Goal: Task Accomplishment & Management: Manage account settings

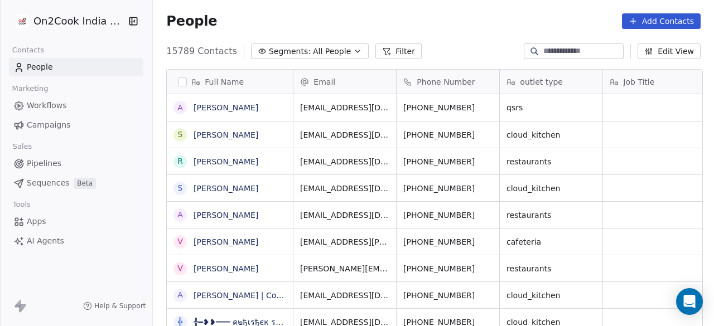
scroll to position [9, 9]
click at [548, 46] on input at bounding box center [582, 51] width 78 height 11
paste input "**********"
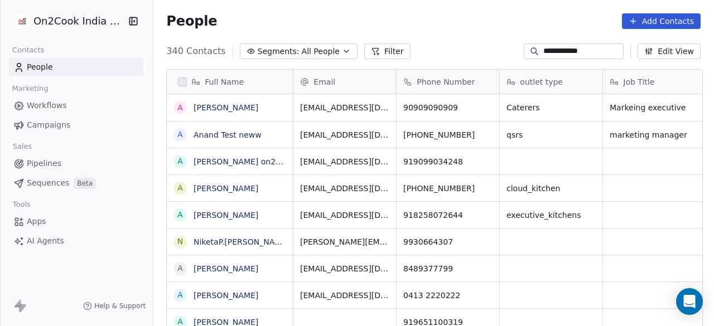
scroll to position [278, 554]
type input "**********"
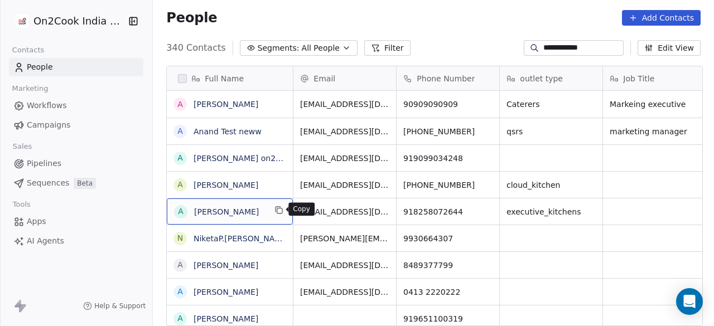
click at [278, 209] on icon "grid" at bounding box center [278, 210] width 9 height 9
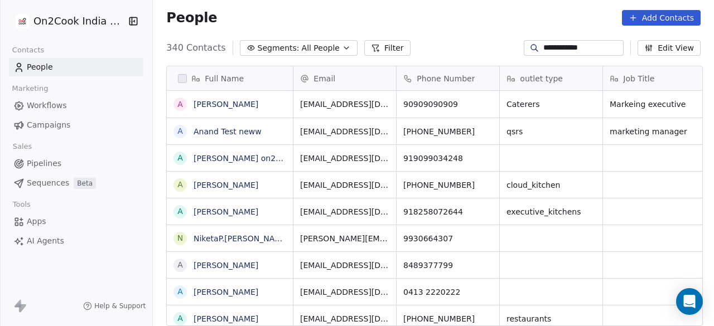
click at [87, 62] on link "People" at bounding box center [76, 67] width 134 height 18
click at [58, 71] on link "People" at bounding box center [76, 67] width 134 height 18
drag, startPoint x: 598, startPoint y: 43, endPoint x: 521, endPoint y: 47, distance: 76.5
click at [524, 47] on div "**********" at bounding box center [574, 48] width 100 height 16
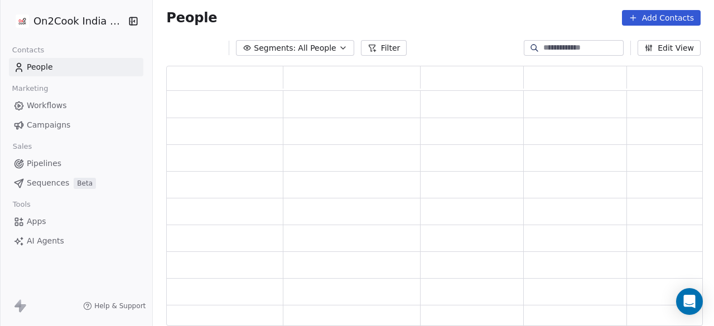
scroll to position [251, 527]
click at [329, 49] on button "Segments: All People" at bounding box center [295, 48] width 118 height 16
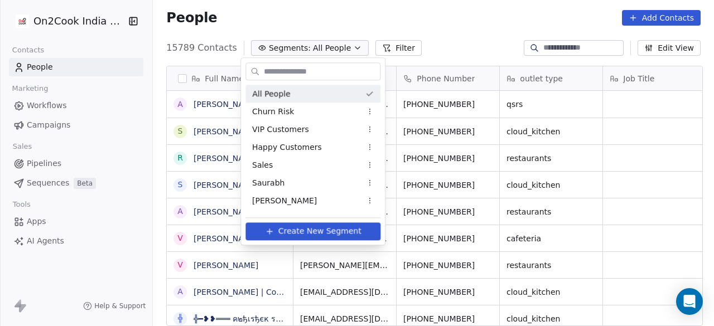
scroll to position [278, 554]
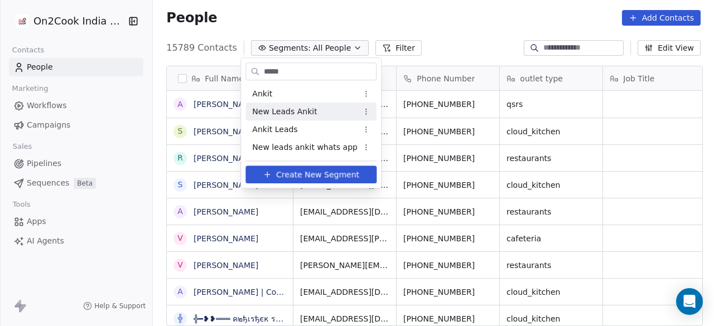
type input "*****"
click at [301, 110] on span "New Leads Ankit" at bounding box center [284, 112] width 65 height 12
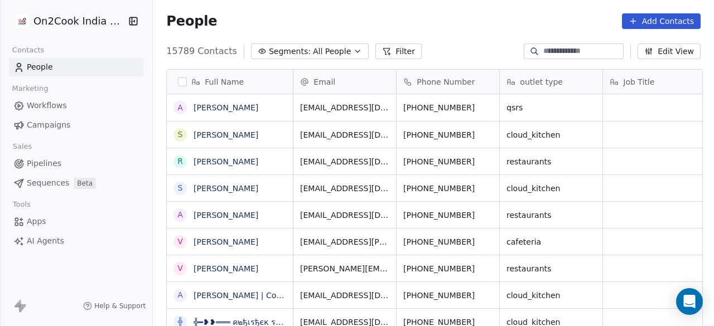
scroll to position [278, 554]
click at [68, 163] on link "Pipelines" at bounding box center [76, 163] width 134 height 18
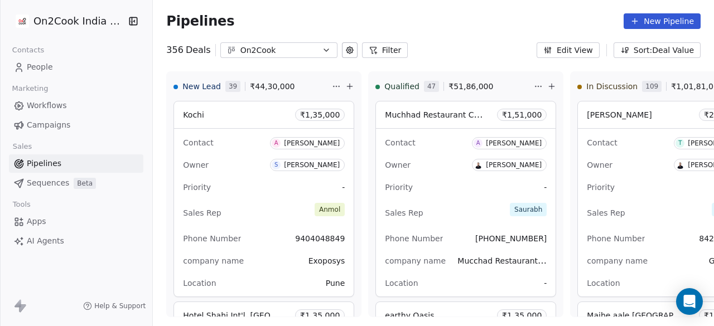
click at [637, 21] on icon at bounding box center [634, 21] width 5 height 0
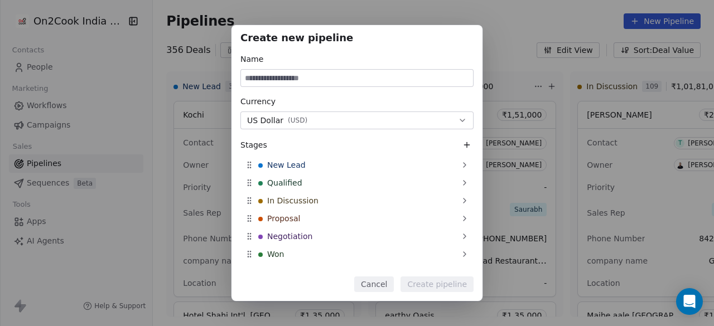
click at [294, 81] on input at bounding box center [357, 78] width 232 height 17
click at [305, 79] on input at bounding box center [357, 78] width 232 height 17
paste input "**********"
type input "**********"
click at [300, 122] on span "( USD )" at bounding box center [298, 120] width 20 height 9
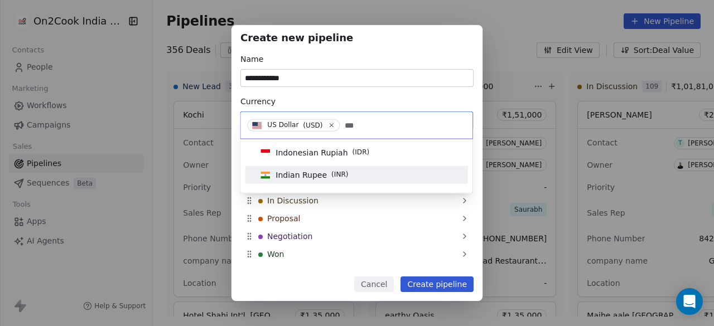
type input "***"
click at [310, 171] on span "Indian Rupee" at bounding box center [300, 175] width 51 height 11
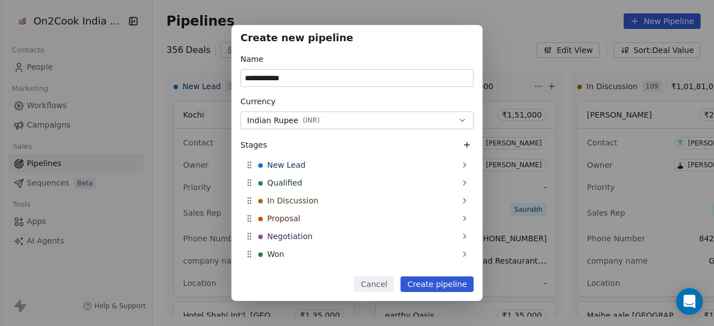
click at [336, 99] on div "Currency" at bounding box center [356, 101] width 233 height 11
click at [370, 98] on div "Currency" at bounding box center [356, 101] width 233 height 11
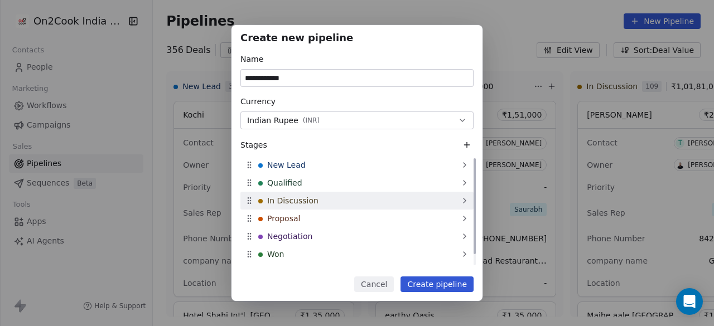
click at [322, 201] on div "In Discussion" at bounding box center [356, 201] width 233 height 18
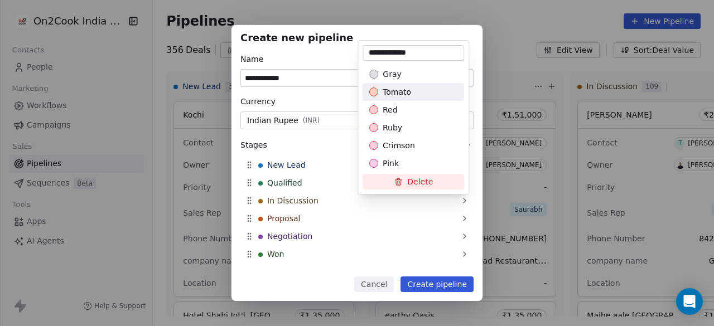
click at [326, 95] on div "**********" at bounding box center [357, 163] width 714 height 277
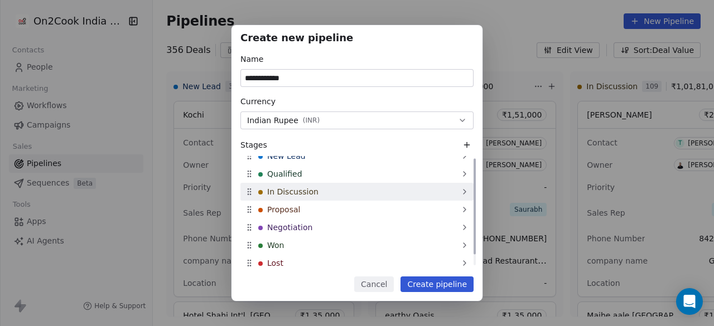
scroll to position [13, 0]
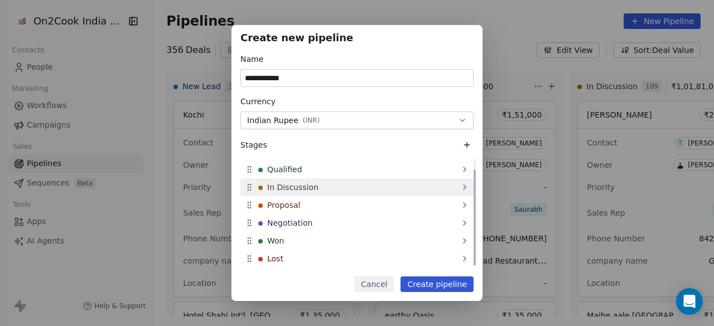
click at [374, 186] on div "In Discussion" at bounding box center [356, 187] width 233 height 18
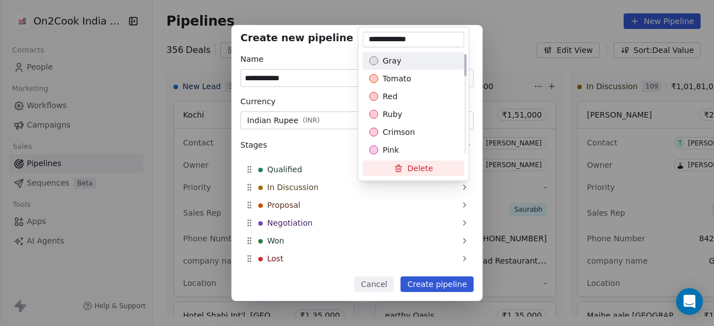
click at [419, 65] on div "gray" at bounding box center [413, 60] width 88 height 11
click at [403, 224] on div "**********" at bounding box center [357, 163] width 714 height 277
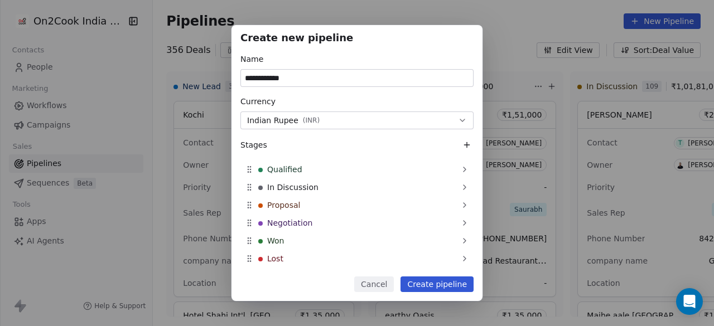
click at [464, 146] on icon at bounding box center [466, 145] width 9 height 9
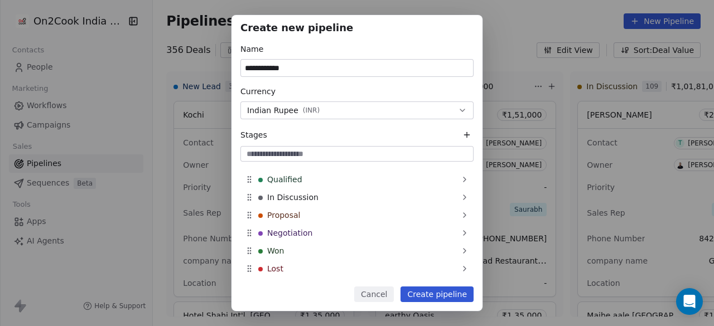
click at [466, 135] on icon at bounding box center [466, 135] width 5 height 0
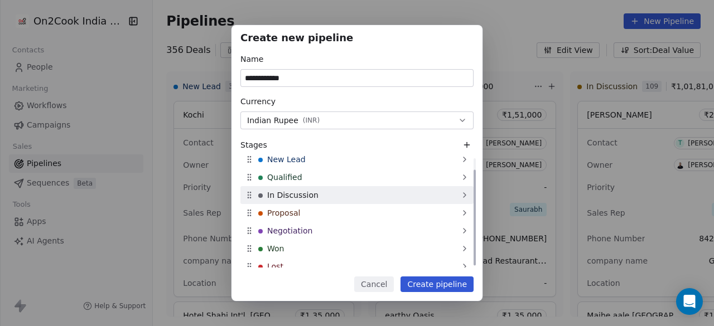
scroll to position [0, 0]
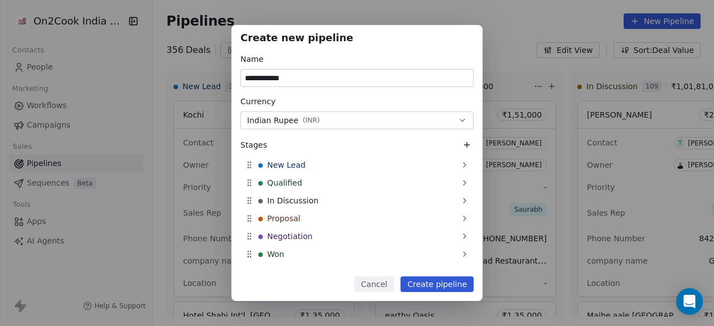
click at [377, 280] on button "Cancel" at bounding box center [374, 285] width 40 height 16
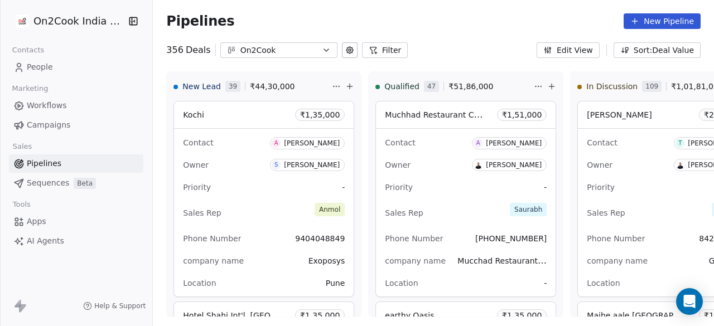
click at [672, 17] on button "New Pipeline" at bounding box center [661, 21] width 77 height 16
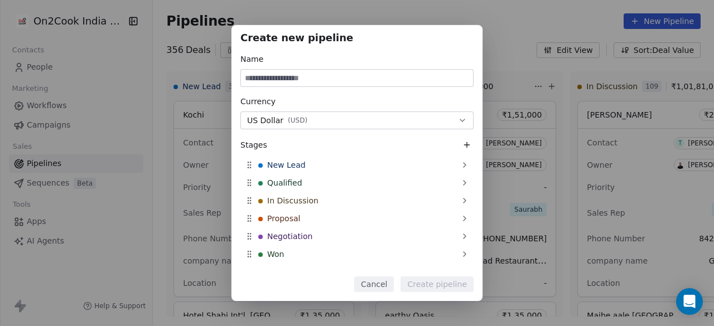
click at [460, 120] on icon "button" at bounding box center [462, 120] width 9 height 9
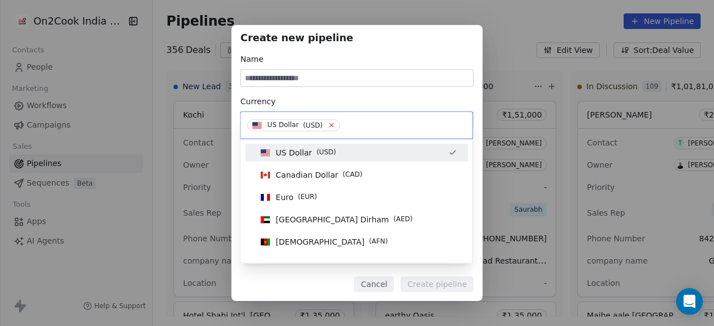
click at [328, 125] on icon at bounding box center [331, 125] width 7 height 7
click at [327, 125] on input at bounding box center [356, 125] width 219 height 12
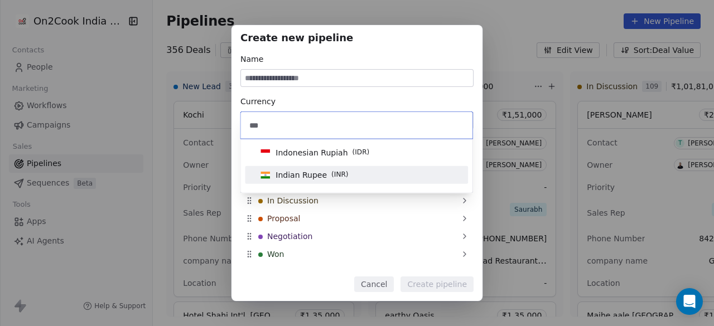
type input "***"
click at [305, 177] on span "Indian Rupee" at bounding box center [300, 175] width 51 height 11
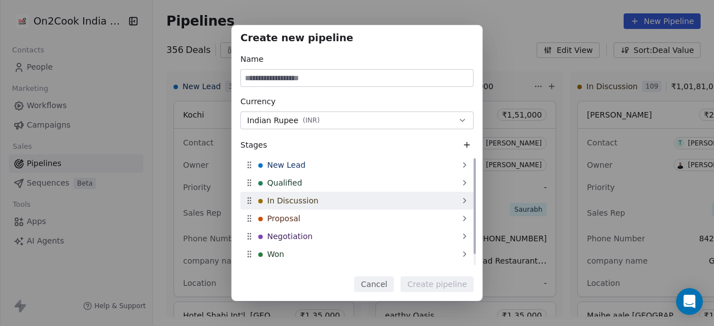
click at [464, 201] on icon at bounding box center [464, 200] width 2 height 4
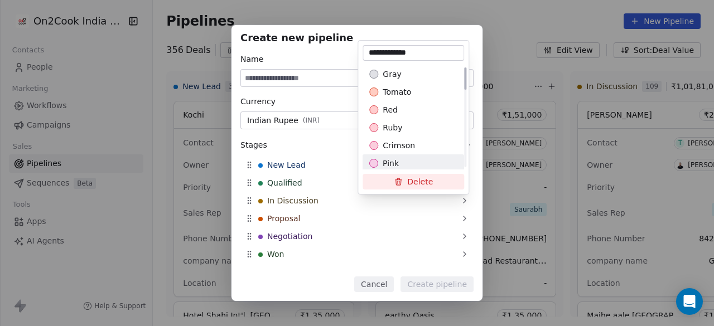
scroll to position [56, 0]
click at [280, 280] on div "Create new pipeline Name Currency Indian Rupee ( INR ) Stages New Lead Qualifie…" at bounding box center [357, 163] width 714 height 277
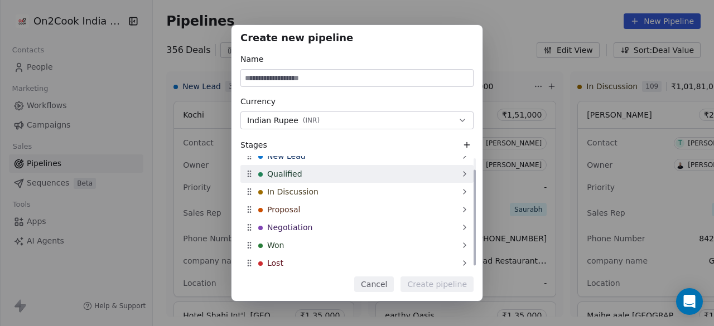
scroll to position [13, 0]
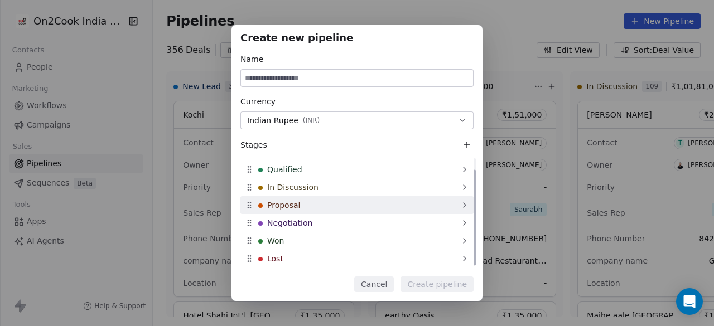
click at [327, 206] on div "Proposal" at bounding box center [356, 205] width 233 height 18
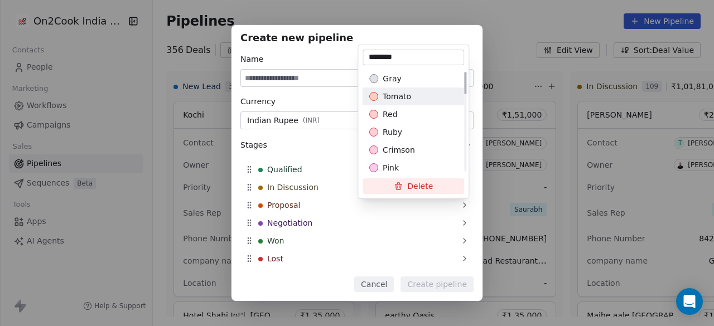
click at [398, 98] on span "tomato" at bounding box center [396, 96] width 28 height 11
click at [316, 139] on div "Create new pipeline Name Currency Indian Rupee ( INR ) Stages New Lead Qualifie…" at bounding box center [357, 163] width 714 height 277
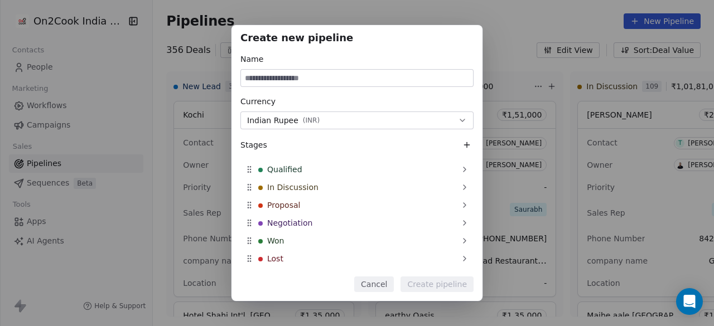
click at [306, 82] on input at bounding box center [357, 78] width 232 height 17
paste input "**********"
type input "**********"
click at [429, 283] on button "Create pipeline" at bounding box center [436, 285] width 73 height 16
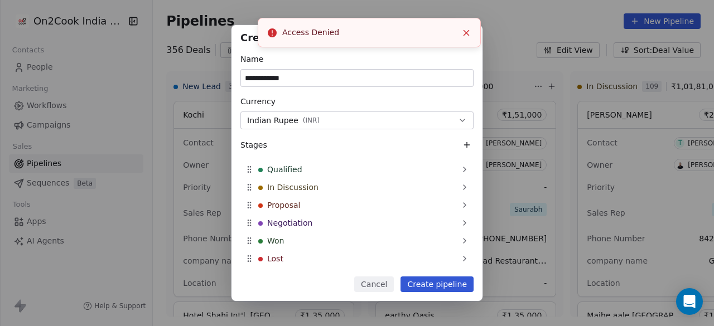
click at [465, 30] on icon "Close toast" at bounding box center [466, 33] width 10 height 10
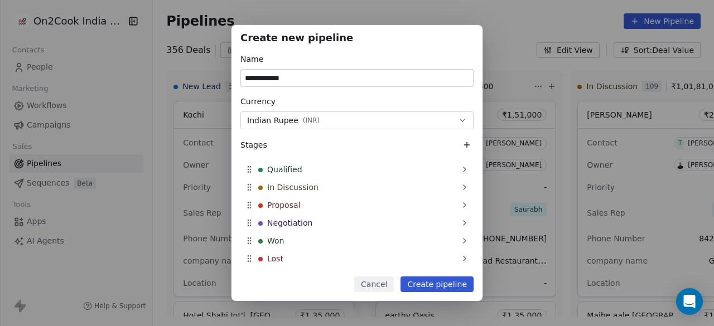
click at [512, 35] on div "**********" at bounding box center [357, 163] width 714 height 277
click at [381, 287] on button "Cancel" at bounding box center [374, 285] width 40 height 16
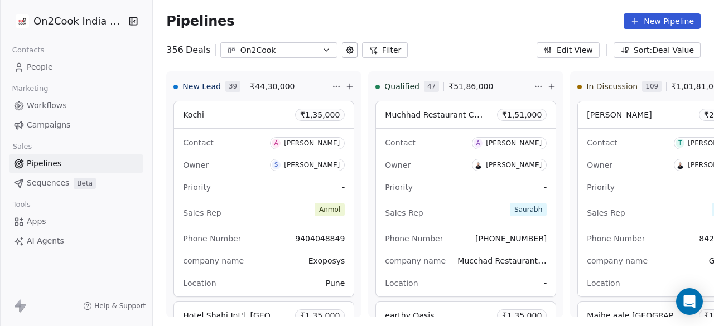
click at [449, 36] on div "Pipelines New Pipeline" at bounding box center [433, 21] width 561 height 42
click at [322, 47] on icon "button" at bounding box center [326, 50] width 9 height 9
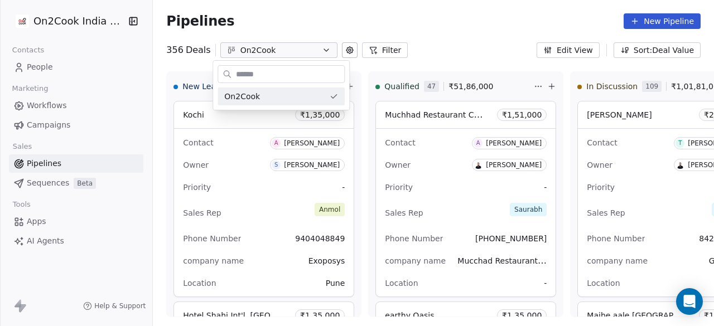
click at [476, 38] on html "On2Cook India Pvt. Ltd. Contacts People Marketing Workflows Campaigns Sales Pip…" at bounding box center [357, 163] width 714 height 326
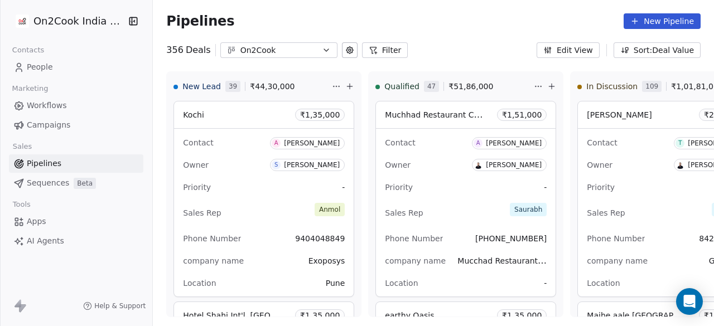
click at [79, 164] on link "Pipelines" at bounding box center [76, 163] width 134 height 18
click at [51, 65] on span "People" at bounding box center [40, 67] width 26 height 12
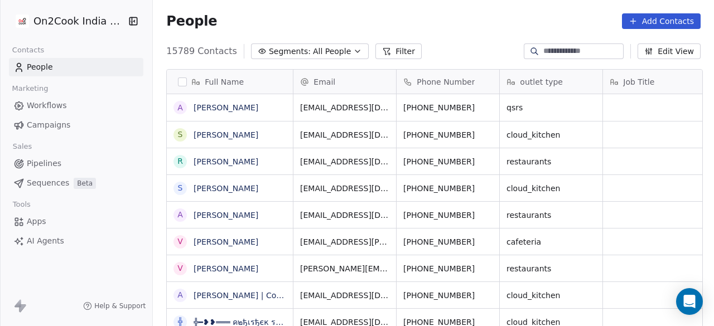
scroll to position [278, 554]
click at [69, 65] on link "People" at bounding box center [76, 67] width 134 height 18
click at [55, 163] on span "Pipelines" at bounding box center [44, 164] width 35 height 12
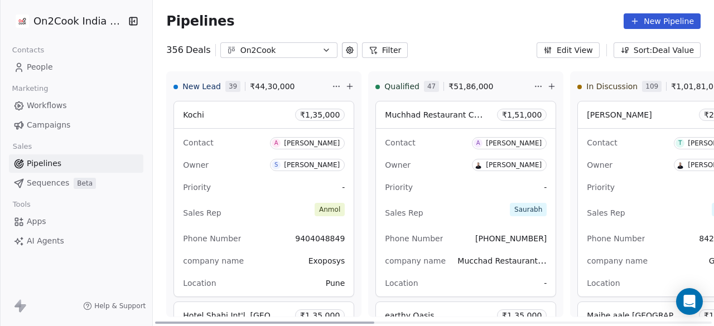
click at [345, 88] on icon at bounding box center [349, 86] width 9 height 9
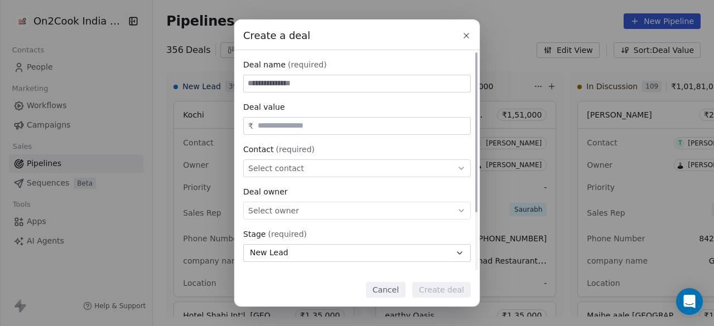
click at [314, 78] on input at bounding box center [357, 83] width 226 height 17
click at [312, 81] on input at bounding box center [357, 83] width 226 height 17
type input "**********"
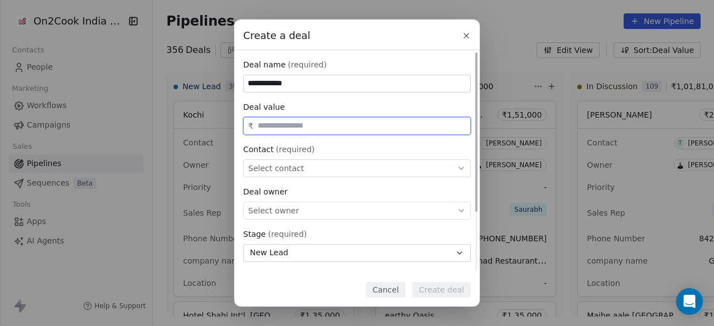
click at [309, 128] on input "text" at bounding box center [361, 126] width 212 height 8
type input "********"
click at [294, 166] on span "Select contact" at bounding box center [276, 168] width 56 height 11
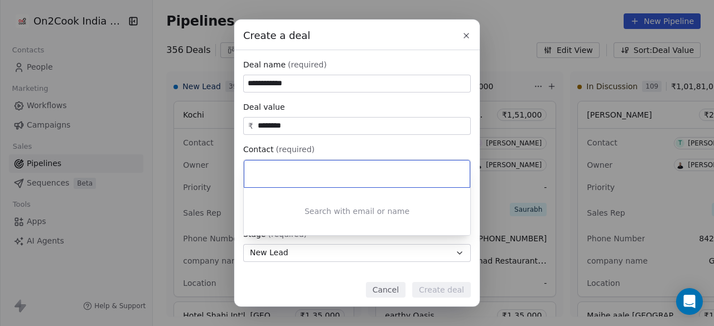
click at [296, 169] on input at bounding box center [358, 174] width 210 height 12
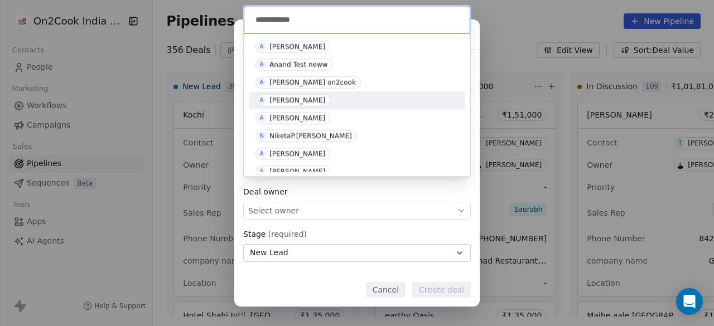
type input "**********"
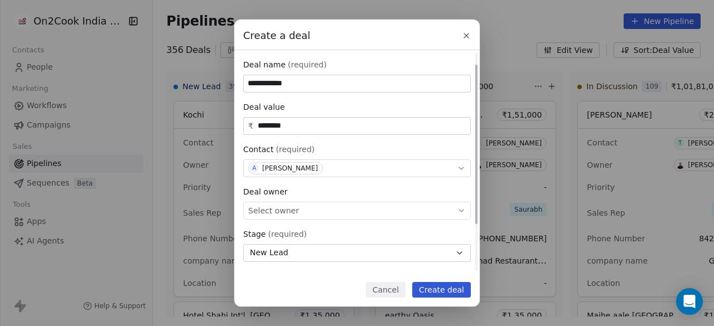
scroll to position [56, 0]
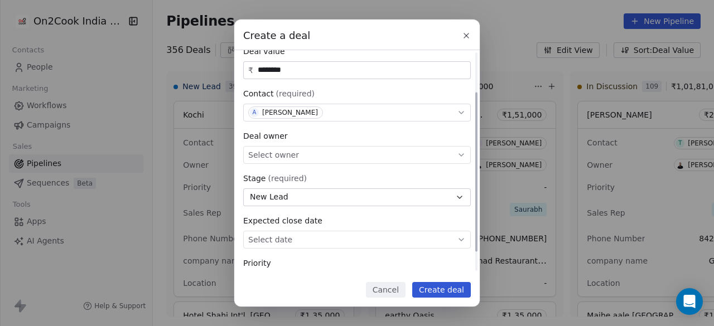
click at [325, 156] on div "Select owner" at bounding box center [356, 155] width 227 height 18
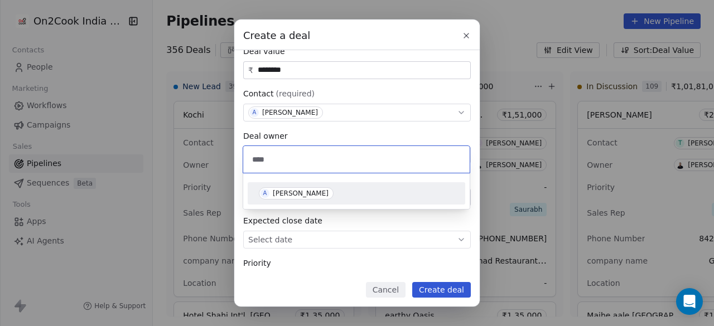
type input "****"
click at [314, 193] on div "[PERSON_NAME]" at bounding box center [301, 194] width 56 height 8
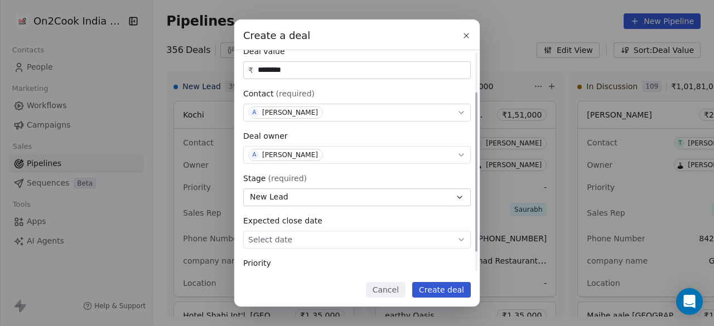
click at [312, 196] on button "New Lead" at bounding box center [356, 197] width 227 height 18
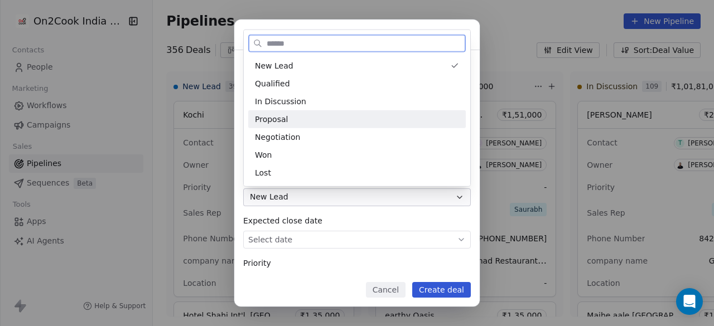
click at [302, 113] on div "Proposal" at bounding box center [357, 119] width 204 height 12
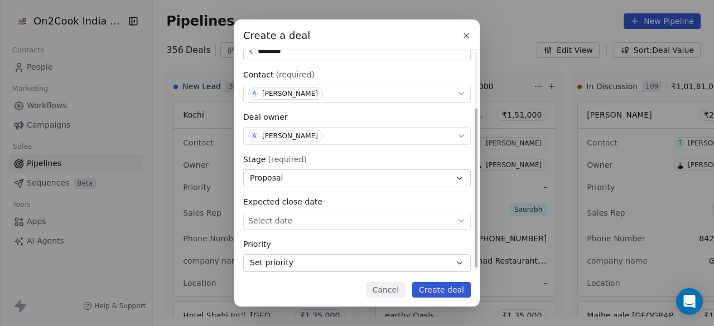
scroll to position [83, 0]
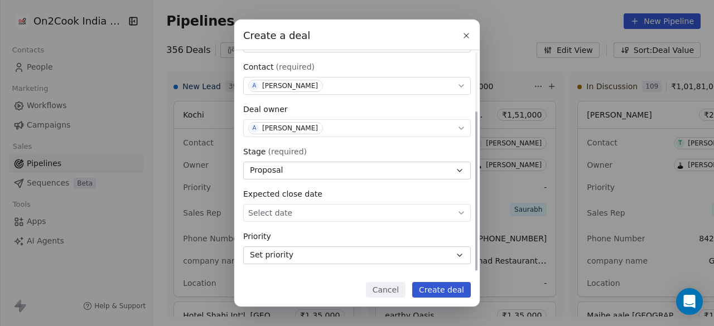
click at [410, 214] on div "**********" at bounding box center [357, 163] width 714 height 287
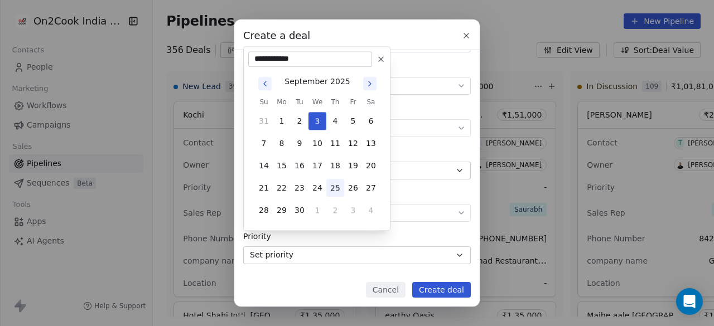
click at [335, 187] on button "25" at bounding box center [335, 188] width 18 height 18
type input "**********"
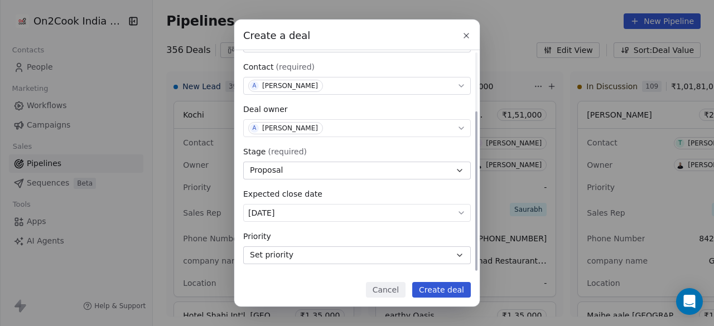
click at [327, 251] on button "Set priority" at bounding box center [356, 255] width 227 height 18
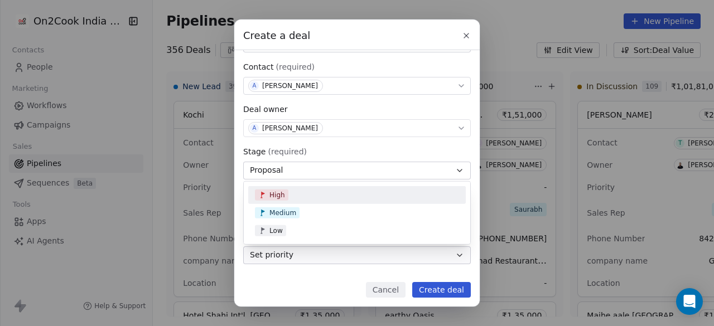
click at [331, 197] on div "High" at bounding box center [357, 195] width 204 height 11
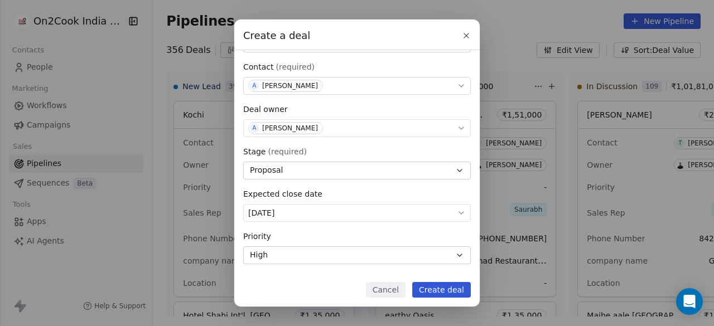
click at [448, 289] on button "Create deal" at bounding box center [441, 290] width 59 height 16
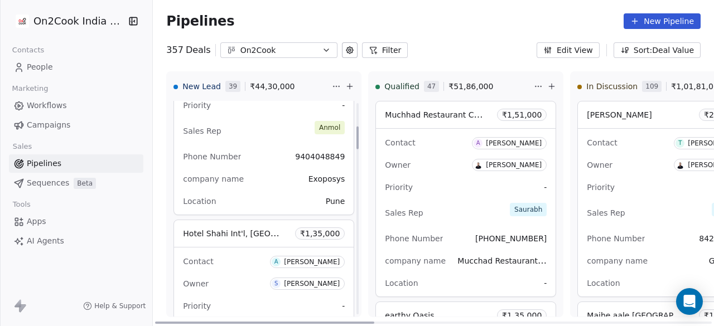
scroll to position [223, 0]
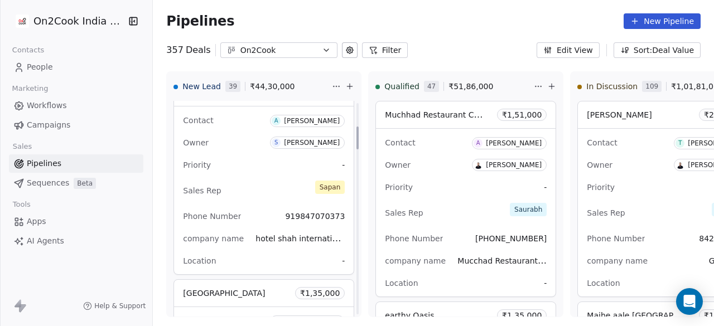
click at [101, 170] on link "Pipelines" at bounding box center [76, 163] width 134 height 18
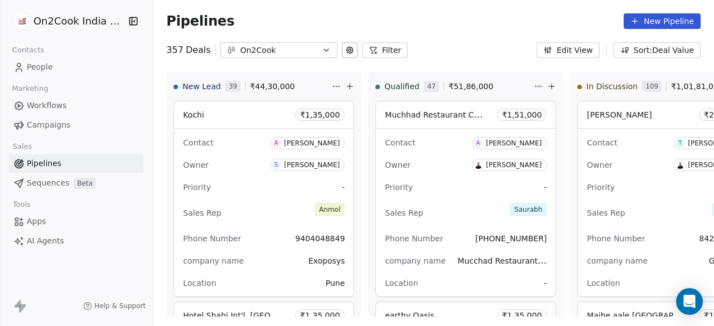
click at [384, 49] on button "Filter" at bounding box center [385, 50] width 46 height 16
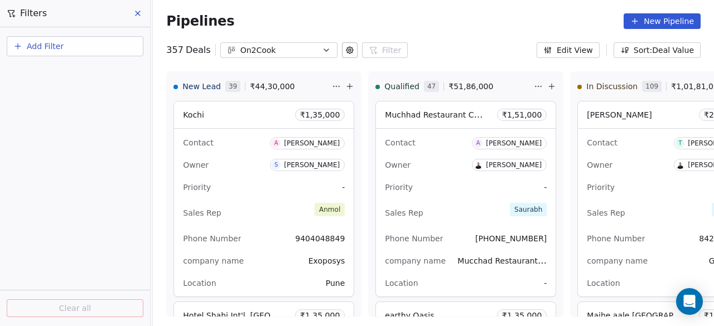
click at [56, 45] on span "Add Filter" at bounding box center [45, 47] width 37 height 12
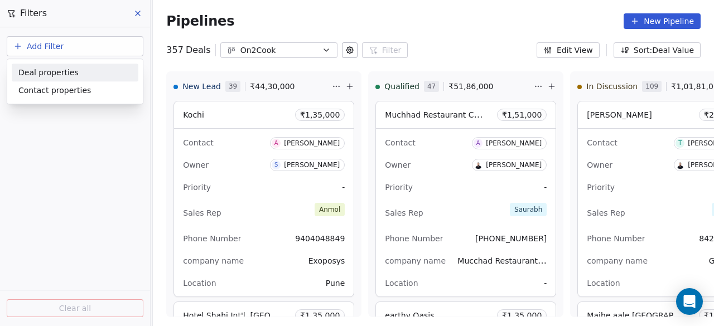
click at [76, 71] on div "Deal properties" at bounding box center [74, 73] width 113 height 12
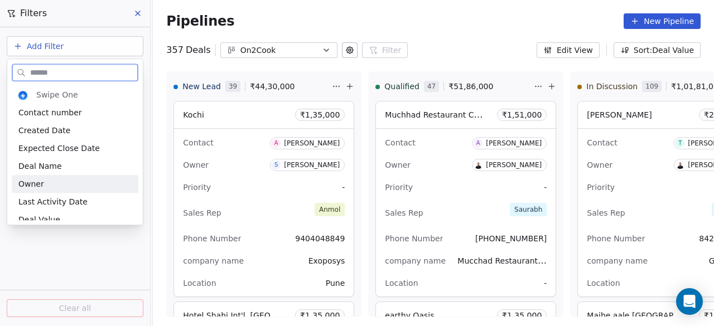
click at [67, 178] on div "Owner" at bounding box center [74, 183] width 113 height 11
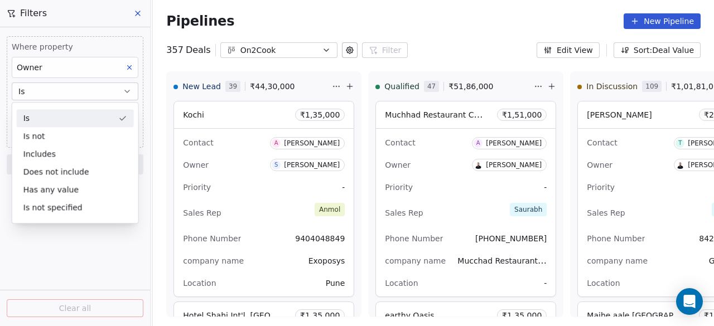
click at [75, 119] on div "Is" at bounding box center [75, 118] width 117 height 18
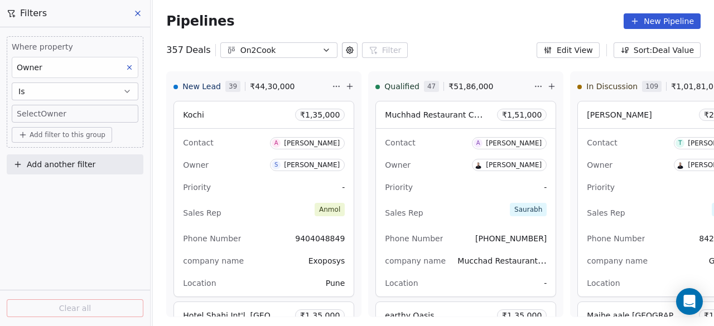
click at [75, 115] on body "On2Cook India Pvt. Ltd. Contacts People Marketing Workflows Campaigns Sales Pip…" at bounding box center [357, 163] width 714 height 326
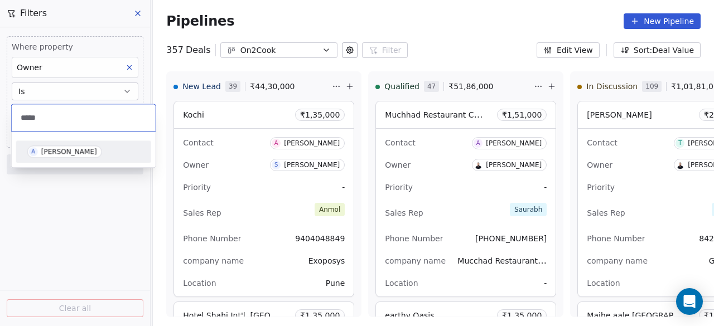
type input "*****"
click at [80, 151] on div "[PERSON_NAME]" at bounding box center [69, 152] width 56 height 8
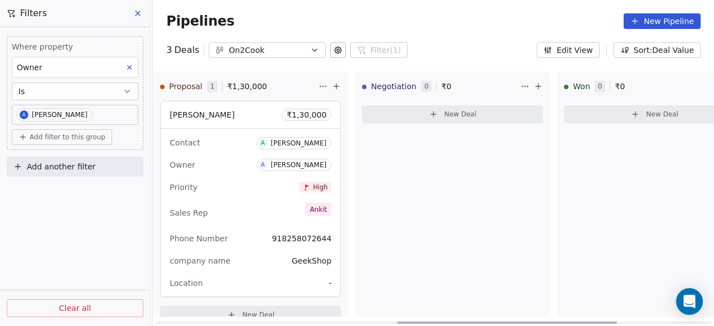
drag, startPoint x: 323, startPoint y: 322, endPoint x: 563, endPoint y: 340, distance: 240.4
click at [563, 324] on div at bounding box center [507, 323] width 220 height 2
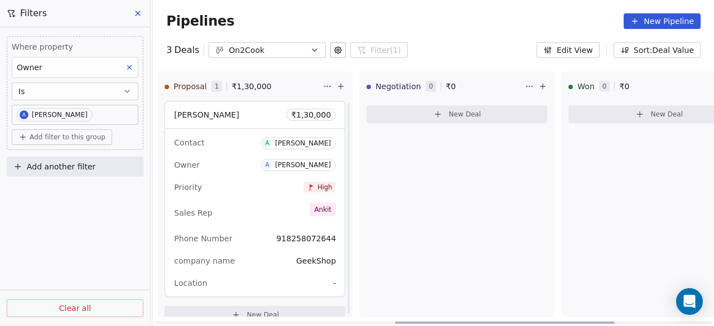
scroll to position [16, 0]
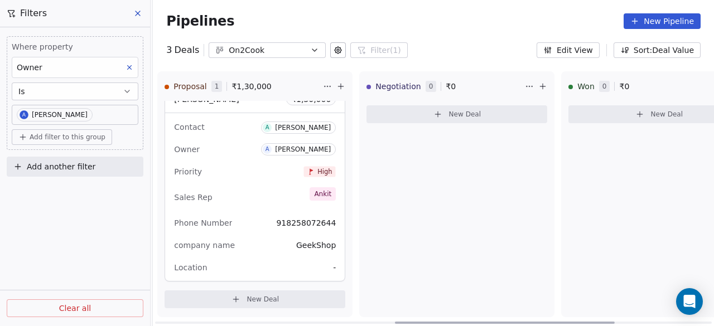
click at [325, 89] on html "On2Cook India Pvt. Ltd. Contacts People Marketing Workflows Campaigns Sales Pip…" at bounding box center [357, 163] width 714 height 326
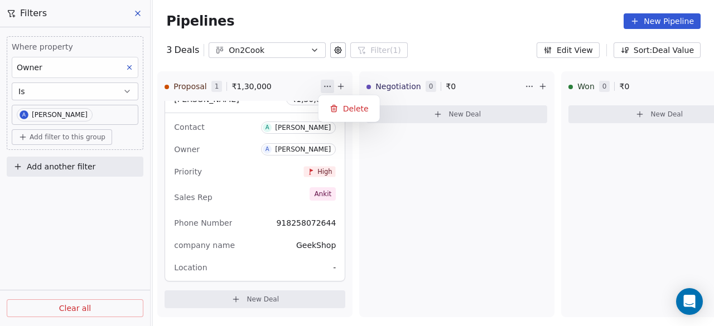
click at [232, 179] on html "On2Cook India Pvt. Ltd. Contacts People Marketing Workflows Campaigns Sales Pip…" at bounding box center [357, 163] width 714 height 326
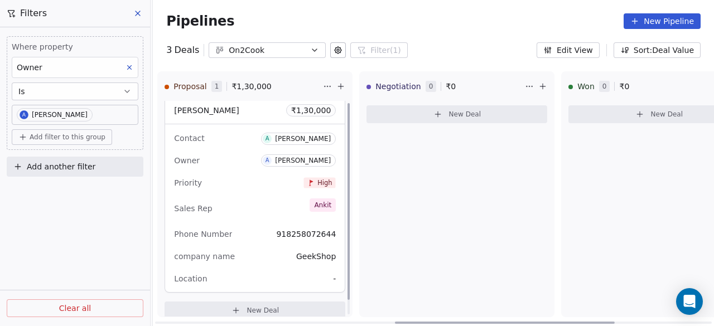
scroll to position [0, 0]
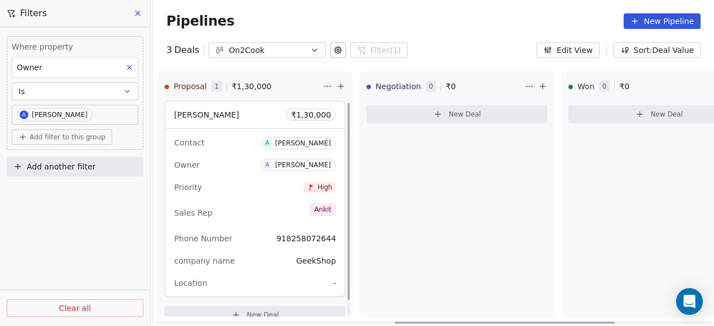
click at [235, 112] on div "[PERSON_NAME] ₹ 1,30,000" at bounding box center [255, 114] width 180 height 27
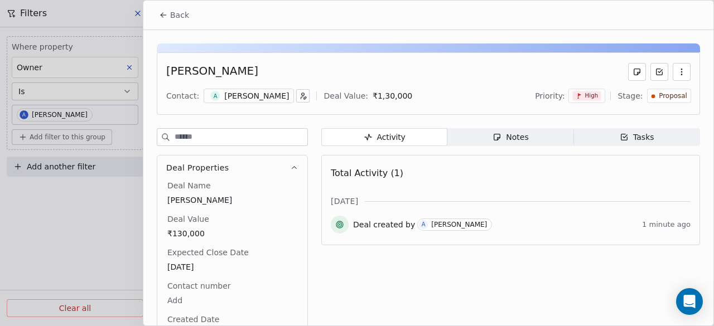
click at [502, 132] on div "Notes" at bounding box center [510, 138] width 36 height 12
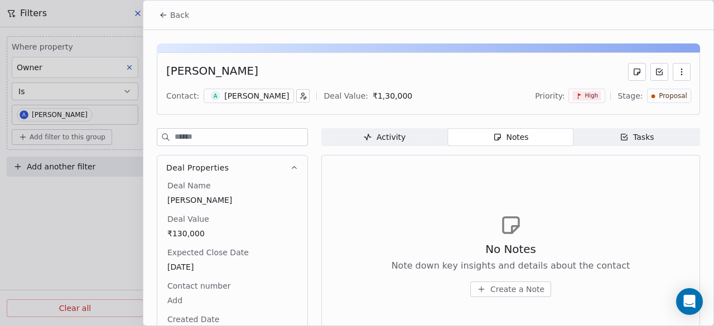
scroll to position [56, 0]
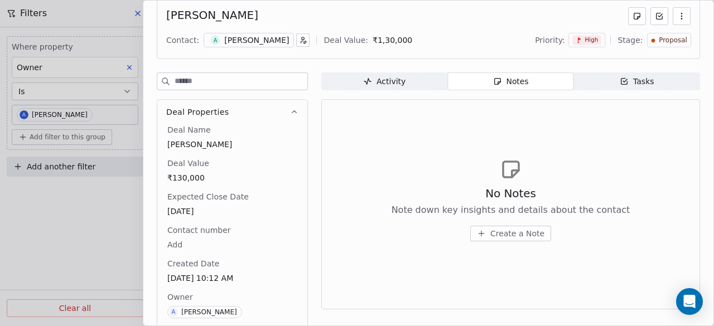
click at [497, 233] on span "Create a Note" at bounding box center [517, 233] width 54 height 11
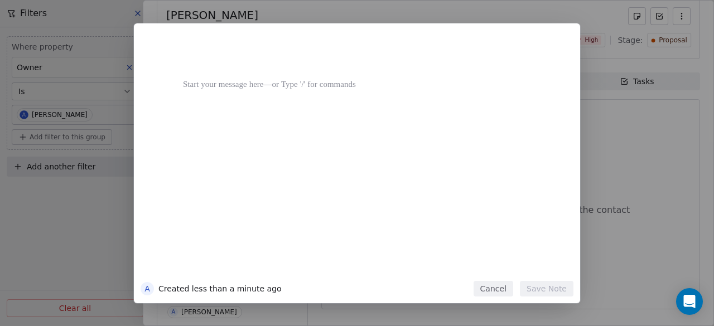
click at [356, 189] on div at bounding box center [373, 159] width 381 height 238
click at [298, 113] on div at bounding box center [373, 159] width 381 height 238
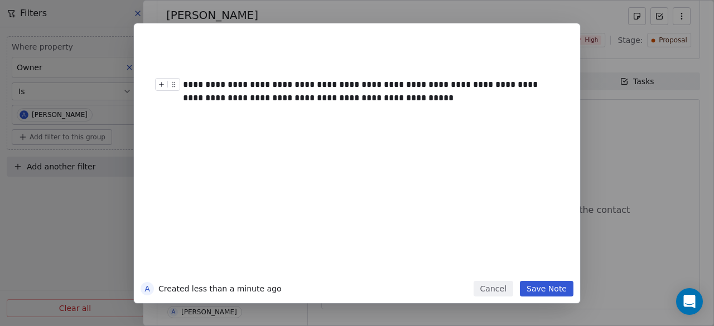
click at [183, 82] on div at bounding box center [170, 88] width 30 height 20
click at [183, 84] on div at bounding box center [170, 88] width 30 height 20
click at [186, 81] on div "**********" at bounding box center [369, 91] width 373 height 27
click at [220, 84] on div "**********" at bounding box center [369, 91] width 373 height 27
click at [538, 290] on button "Save Note" at bounding box center [547, 289] width 54 height 16
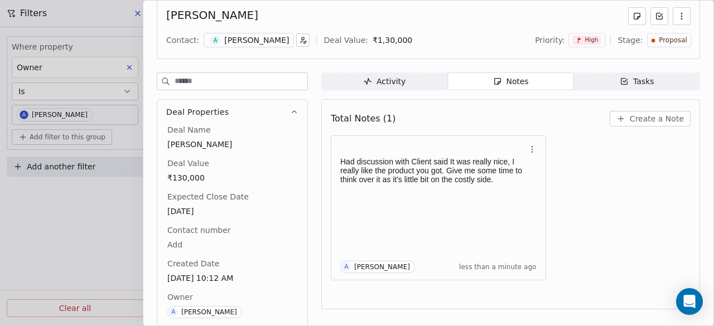
click at [594, 193] on div "Had discussion with Client said It was really nice, I really like the product y…" at bounding box center [511, 207] width 360 height 145
click at [477, 22] on div "[PERSON_NAME]" at bounding box center [428, 16] width 524 height 18
click at [616, 171] on div "Had discussion with Client said It was really nice, I really like the product y…" at bounding box center [511, 207] width 360 height 145
click at [432, 34] on div "Contact: A [PERSON_NAME] Deal Value: ₹ 1,30,000 Priority: High Stage: Proposal" at bounding box center [428, 40] width 524 height 17
click at [299, 22] on div "[PERSON_NAME]" at bounding box center [428, 16] width 524 height 18
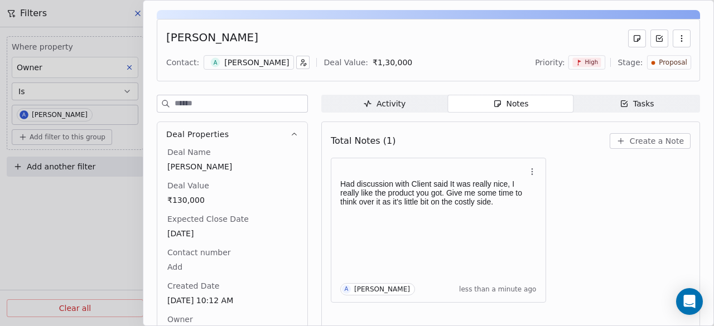
scroll to position [0, 0]
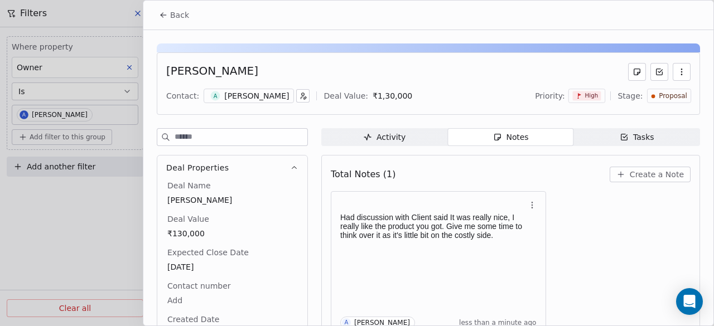
click at [162, 14] on icon at bounding box center [162, 14] width 2 height 2
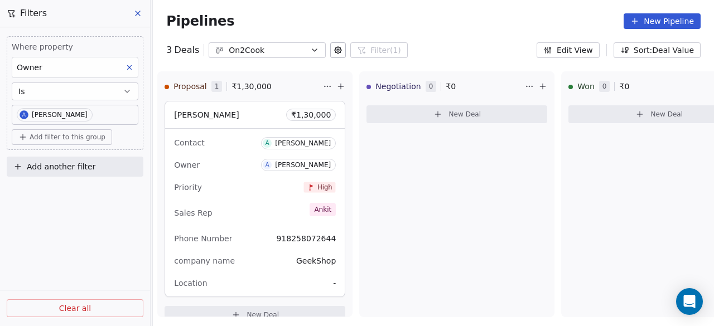
click at [292, 28] on div "Pipelines New Pipeline" at bounding box center [433, 21] width 534 height 16
click at [224, 13] on div "Pipelines New Pipeline" at bounding box center [433, 21] width 534 height 16
click at [446, 35] on div "Pipelines New Pipeline" at bounding box center [433, 21] width 561 height 42
